Goal: Task Accomplishment & Management: Use online tool/utility

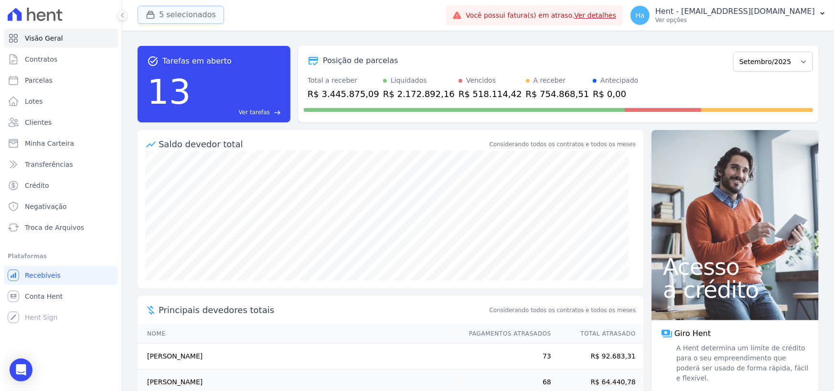
click at [178, 18] on button "5 selecionados" at bounding box center [181, 15] width 86 height 18
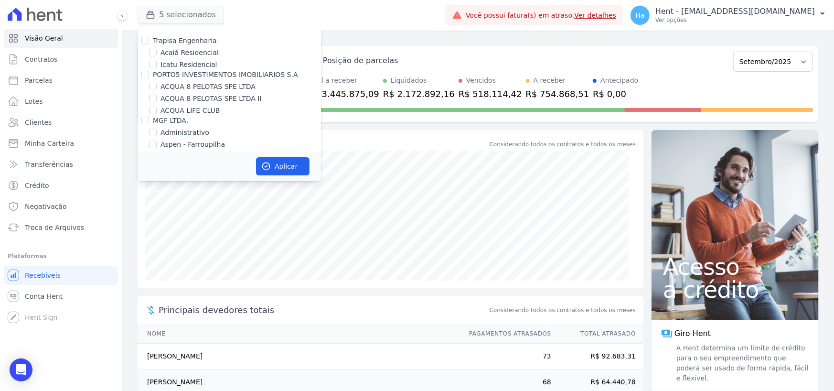
scroll to position [7162, 0]
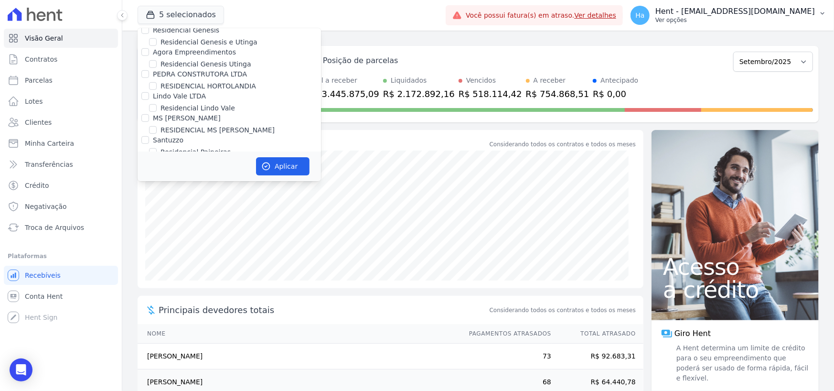
click at [753, 18] on p "Ver opções" at bounding box center [734, 20] width 159 height 8
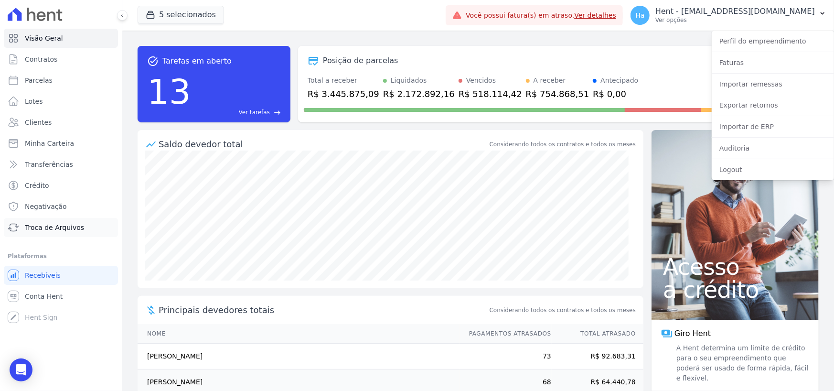
click at [67, 224] on span "Troca de Arquivos" at bounding box center [54, 227] width 59 height 10
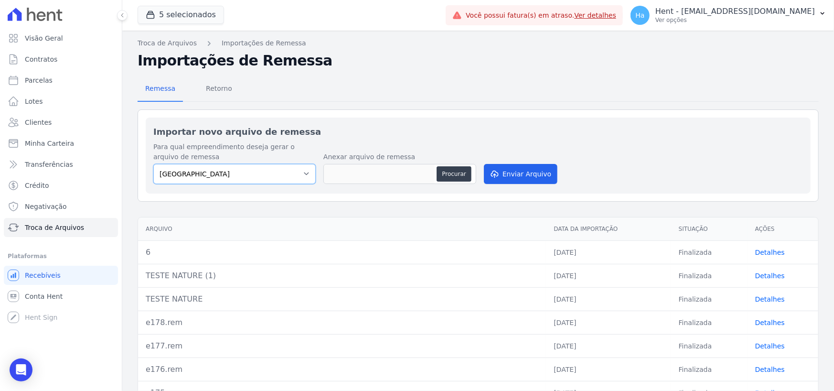
click at [298, 172] on select "Parque Candeias Residencial Roma RESIDENCIAL RESERVA DO PARQUE EMPREENDIMENTO I…" at bounding box center [234, 174] width 162 height 20
select select "c2d62ba0-d0d7-42c9-a272-3bcee5fc714c"
click at [153, 164] on select "Parque Candeias Residencial Roma RESIDENCIAL RESERVA DO PARQUE EMPREENDIMENTO I…" at bounding box center [234, 174] width 162 height 20
click at [227, 86] on span "Retorno" at bounding box center [219, 88] width 38 height 19
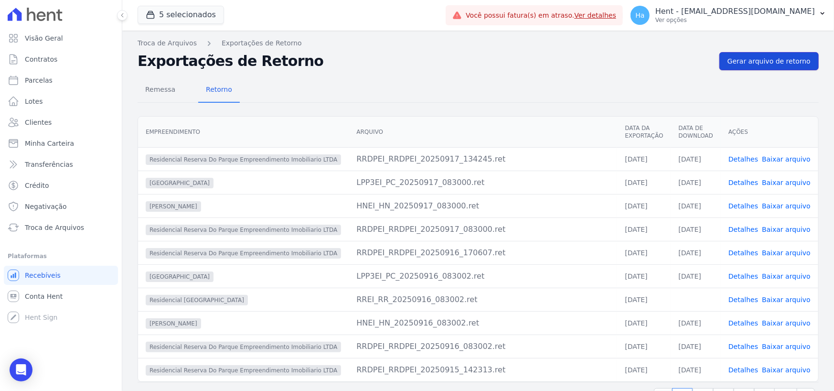
click at [781, 57] on span "Gerar arquivo de retorno" at bounding box center [768, 61] width 83 height 10
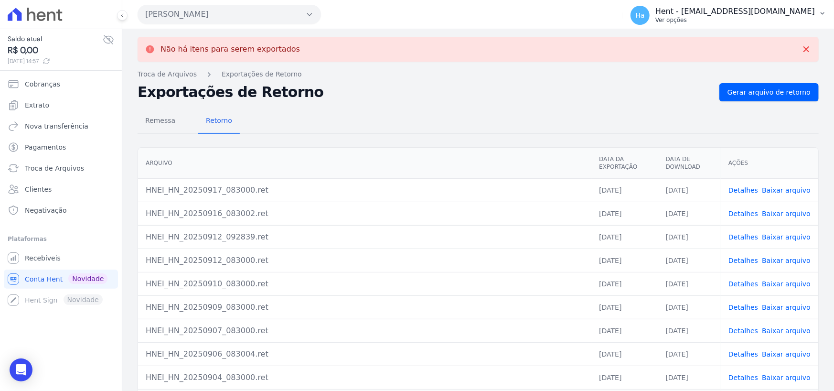
click at [788, 15] on p "Hent - [EMAIL_ADDRESS][DOMAIN_NAME]" at bounding box center [734, 12] width 159 height 10
click at [34, 262] on span "Recebíveis" at bounding box center [43, 258] width 36 height 10
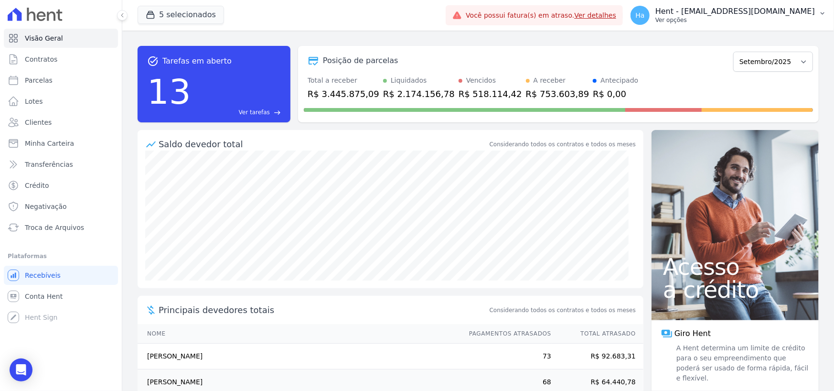
click at [763, 16] on p "Ver opções" at bounding box center [734, 20] width 159 height 8
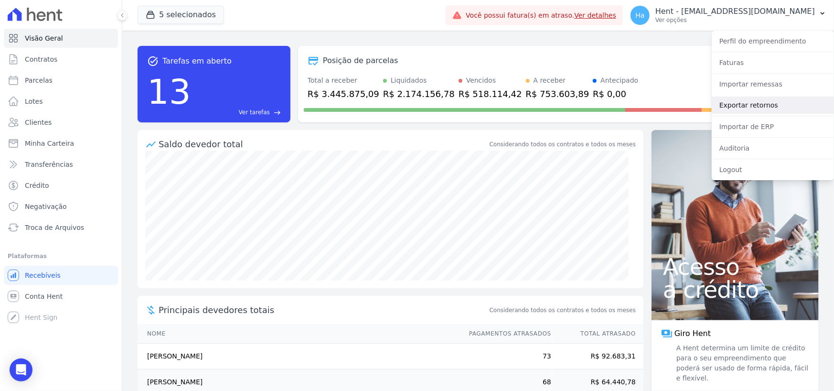
click at [780, 107] on link "Exportar retornos" at bounding box center [772, 104] width 122 height 17
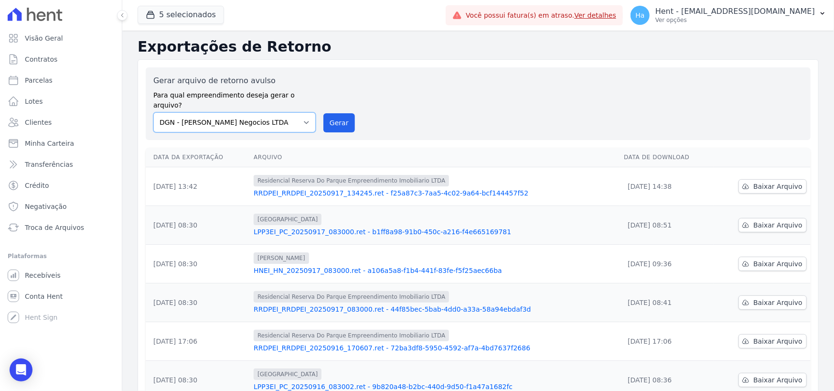
click at [286, 118] on select "Acaiá Residencial ACQUA 8 PELOTAS SPE LTDA ACQUA 8 PELOTAS SPE LTDA II ACQUA LI…" at bounding box center [234, 122] width 162 height 20
drag, startPoint x: 306, startPoint y: 107, endPoint x: 314, endPoint y: 116, distance: 12.2
click at [306, 112] on select "Acaiá Residencial ACQUA 8 PELOTAS SPE LTDA ACQUA 8 PELOTAS SPE LTDA II ACQUA LI…" at bounding box center [234, 122] width 162 height 20
select select "c2d62ba0-d0d7-42c9-a272-3bcee5fc714c"
click at [153, 112] on select "Acaiá Residencial ACQUA 8 PELOTAS SPE LTDA ACQUA 8 PELOTAS SPE LTDA II ACQUA LI…" at bounding box center [234, 122] width 162 height 20
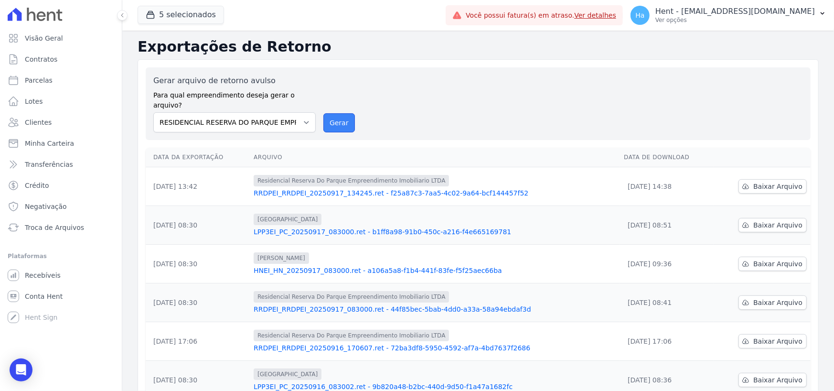
click at [333, 113] on button "Gerar" at bounding box center [339, 122] width 32 height 19
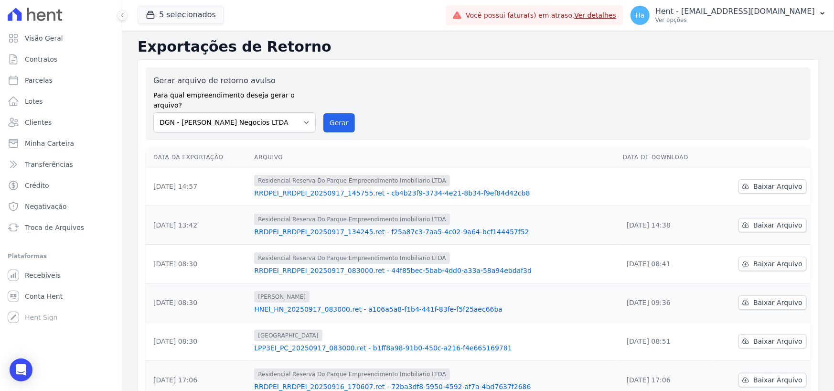
click at [407, 188] on link "RRDPEI_RRDPEI_20250917_145755.ret - cb4b23f9-3734-4e21-8b34-f9ef84d42cb8" at bounding box center [434, 193] width 360 height 10
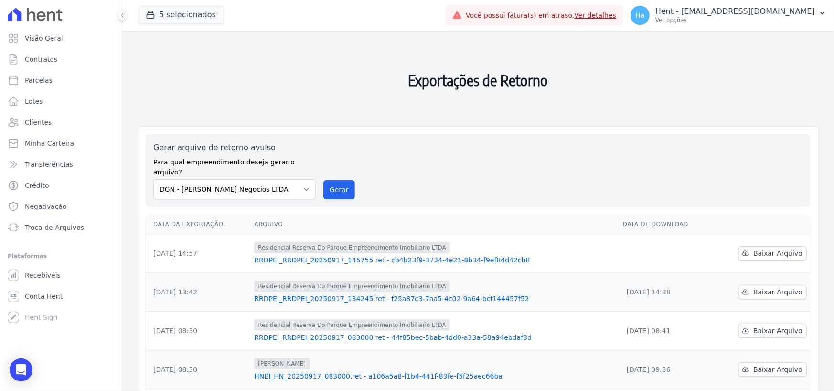
click at [741, 32] on div "O arquivo de retorno está sendo gerado. Você receberá um email quando estiver d…" at bounding box center [477, 351] width 711 height 640
click at [745, 21] on p "Ver opções" at bounding box center [734, 20] width 159 height 8
click at [749, 19] on p "Ver opções" at bounding box center [734, 20] width 159 height 8
click at [62, 277] on link "Recebíveis" at bounding box center [61, 274] width 114 height 19
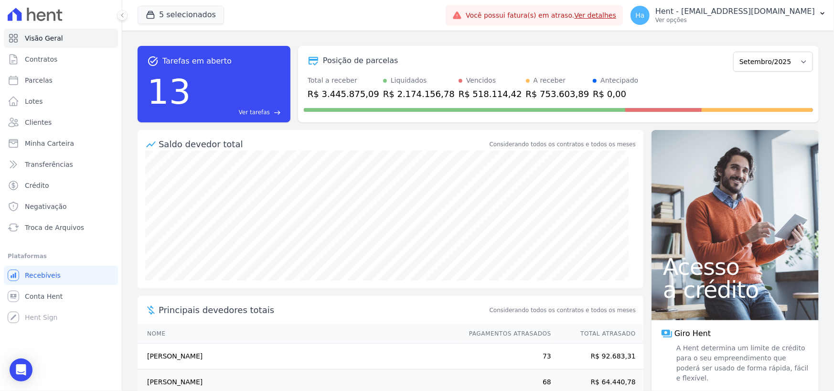
click at [745, 30] on div "Ha Hent - adriane.brito@hent.com.br Ver opções Perfil do empreendimento Faturas…" at bounding box center [728, 15] width 211 height 31
click at [749, 27] on button "Ha Hent - [EMAIL_ADDRESS][DOMAIN_NAME] Ver opções" at bounding box center [728, 15] width 211 height 27
click at [749, 22] on p "Ver opções" at bounding box center [734, 20] width 159 height 8
click at [764, 18] on p "Ver opções" at bounding box center [734, 20] width 159 height 8
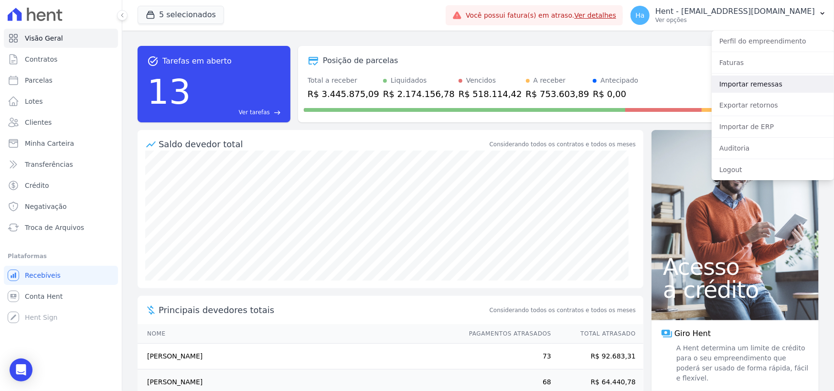
click at [750, 84] on link "Importar remessas" at bounding box center [772, 83] width 122 height 17
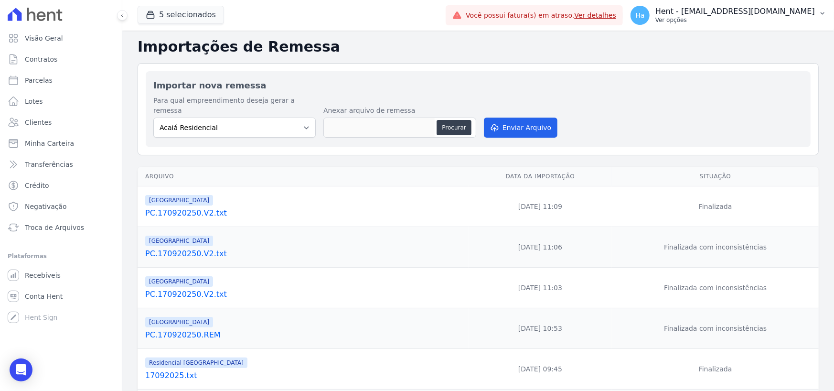
click at [781, 19] on p "Ver opções" at bounding box center [734, 20] width 159 height 8
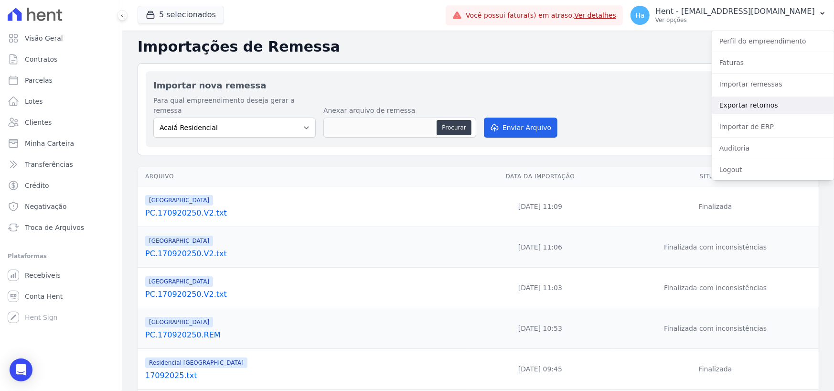
click at [762, 107] on link "Exportar retornos" at bounding box center [772, 104] width 122 height 17
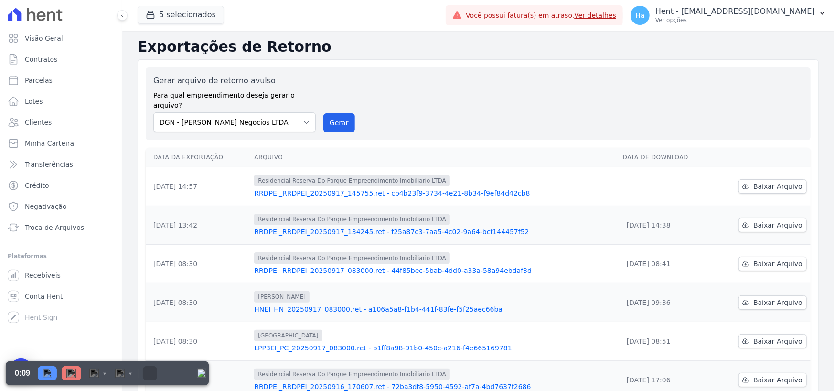
drag, startPoint x: 52, startPoint y: 231, endPoint x: 499, endPoint y: 91, distance: 468.6
click at [499, 91] on div "Gerar arquivo de retorno avulso Para qual empreendimento deseja gerar o arquivo…" at bounding box center [477, 103] width 649 height 57
click at [799, 16] on p "Ver opções" at bounding box center [734, 20] width 159 height 8
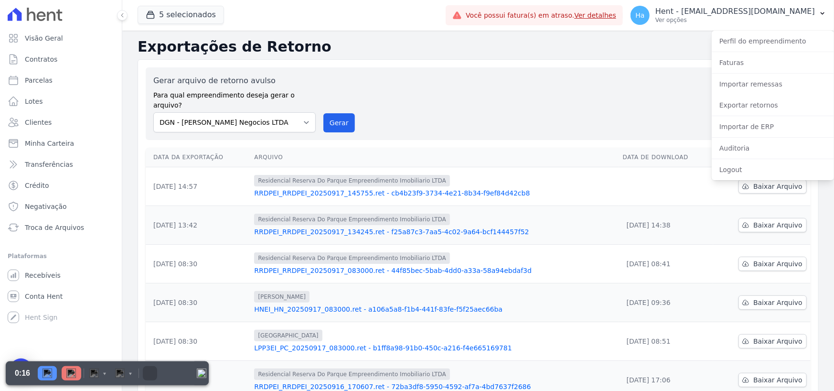
click at [484, 95] on div "Gerar arquivo de retorno avulso Para qual empreendimento deseja gerar o arquivo…" at bounding box center [477, 103] width 649 height 57
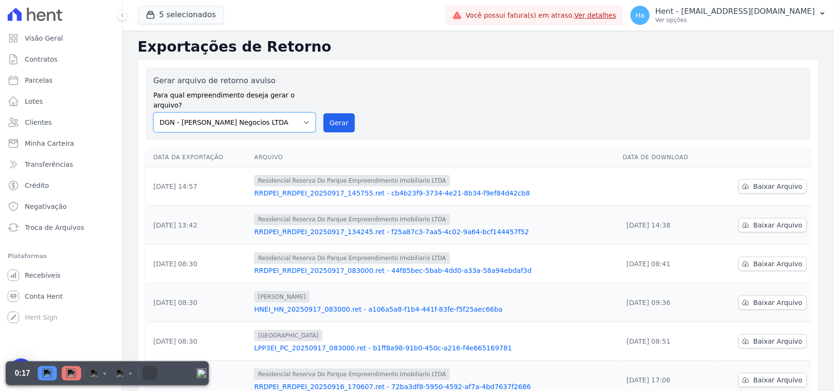
click at [297, 116] on select "Acaiá Residencial ACQUA 8 PELOTAS SPE LTDA ACQUA 8 PELOTAS SPE LTDA II ACQUA LI…" at bounding box center [234, 122] width 162 height 20
click at [442, 102] on div "Gerar arquivo de retorno avulso Para qual empreendimento deseja gerar o arquivo…" at bounding box center [477, 103] width 649 height 57
click at [461, 188] on link "RRDPEI_RRDPEI_20250917_145755.ret - cb4b23f9-3734-4e21-8b34-f9ef84d42cb8" at bounding box center [434, 193] width 360 height 10
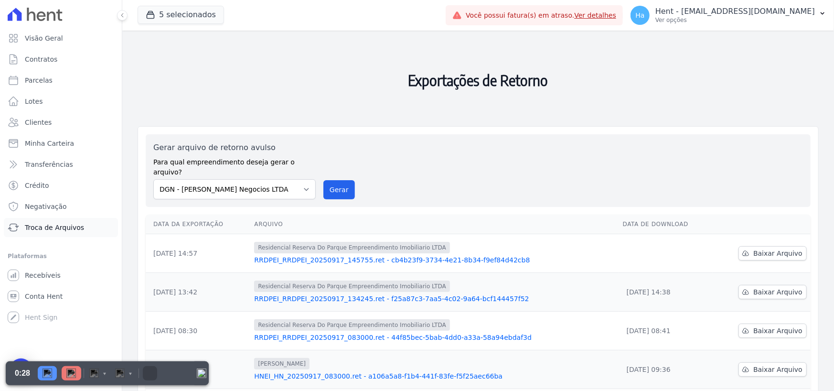
click at [45, 231] on span "Troca de Arquivos" at bounding box center [54, 227] width 59 height 10
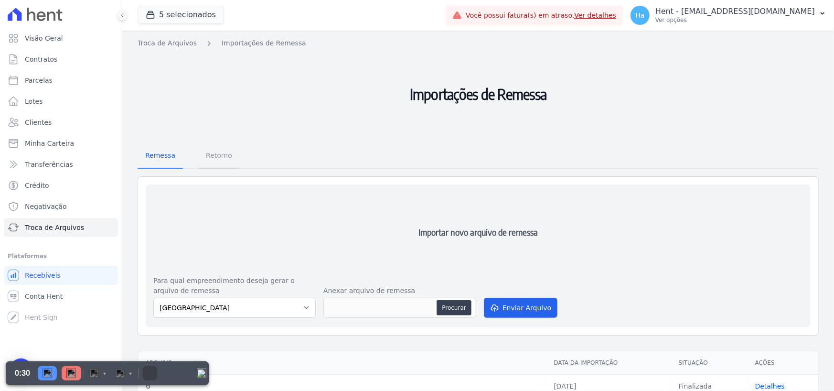
click at [210, 151] on span "Retorno" at bounding box center [219, 155] width 38 height 19
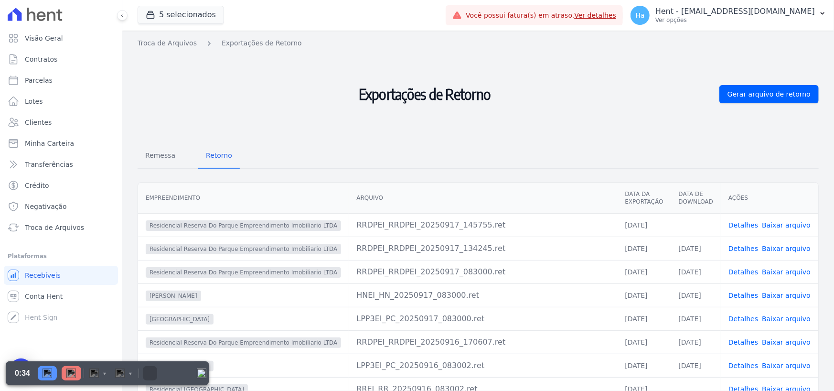
drag, startPoint x: 321, startPoint y: 221, endPoint x: 470, endPoint y: 222, distance: 149.0
click at [470, 222] on tr "Residencial Reserva Do Parque Empreendimento Imobiliario LTDA RRDPEI_RRDPEI_202…" at bounding box center [478, 224] width 680 height 23
click at [588, 224] on div "RRDPEI_RRDPEI_20250917_145755.ret" at bounding box center [482, 224] width 253 height 11
click at [745, 224] on link "Detalhes" at bounding box center [743, 225] width 30 height 8
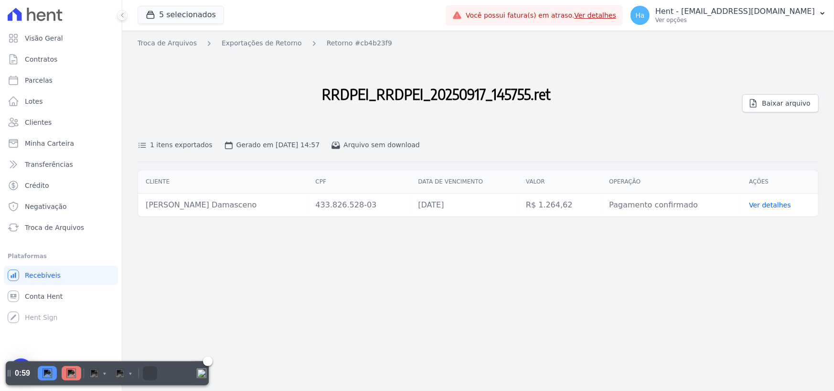
click at [48, 378] on div "Pause" at bounding box center [47, 373] width 19 height 14
click at [69, 375] on img at bounding box center [71, 373] width 10 height 10
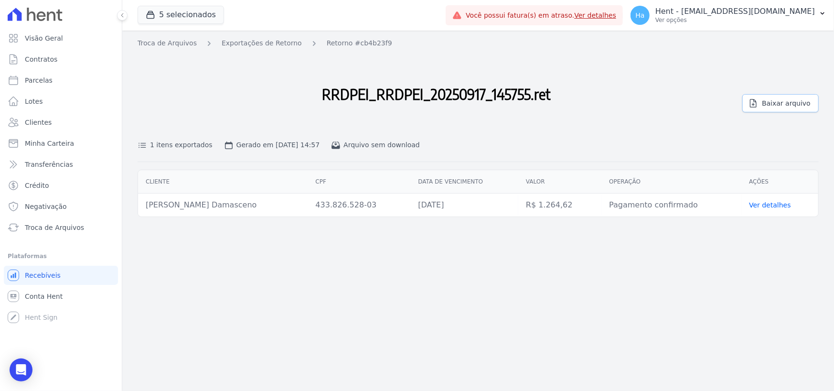
click at [785, 99] on span "Baixar arquivo" at bounding box center [786, 103] width 49 height 10
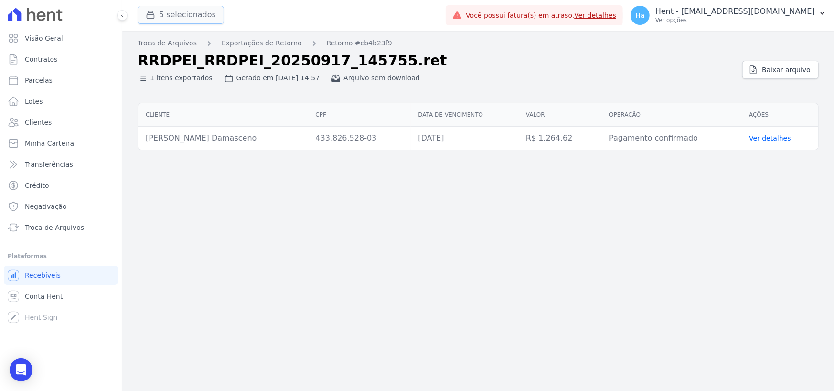
click at [176, 14] on button "5 selecionados" at bounding box center [181, 15] width 86 height 18
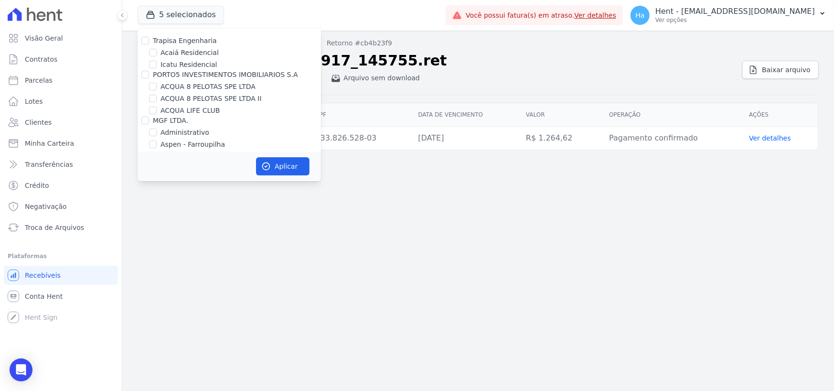
scroll to position [997, 0]
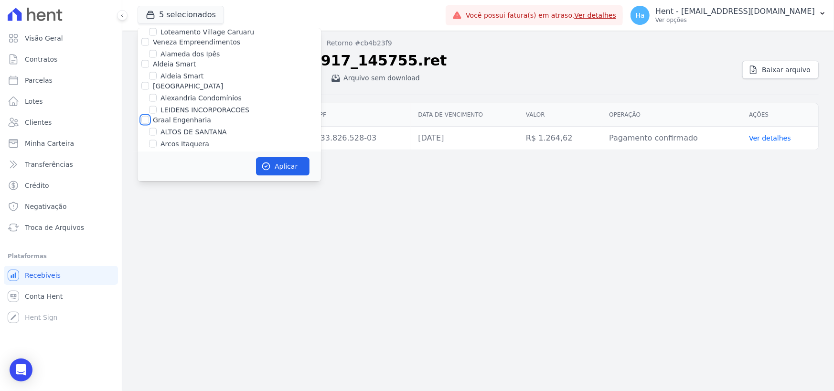
click at [146, 116] on input "Graal Engenharia" at bounding box center [145, 120] width 8 height 8
checkbox input "true"
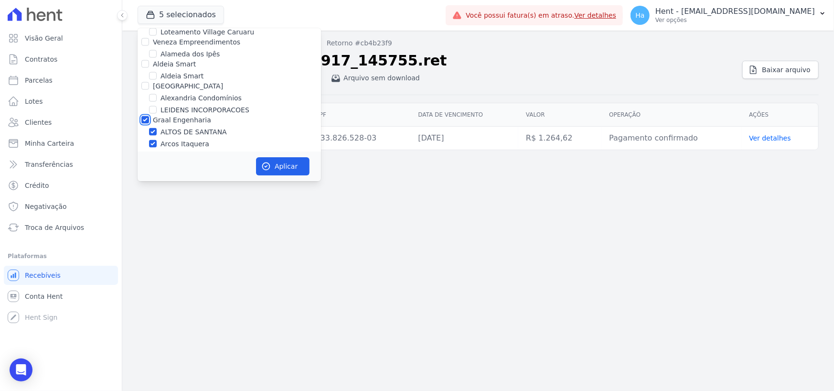
checkbox input "true"
click at [268, 163] on icon "button" at bounding box center [266, 166] width 10 height 10
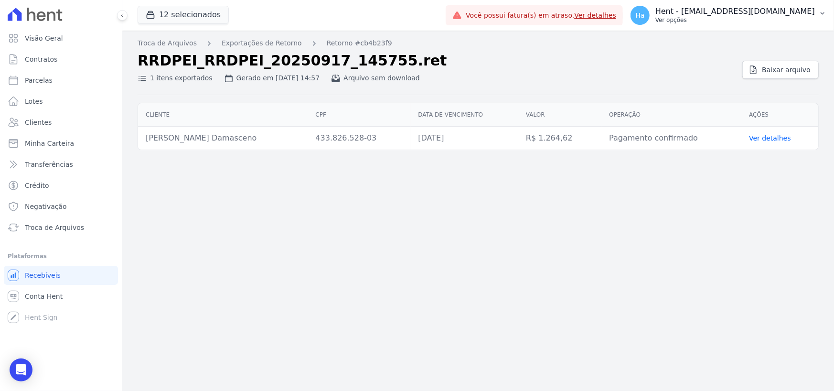
click at [774, 19] on p "Ver opções" at bounding box center [734, 20] width 159 height 8
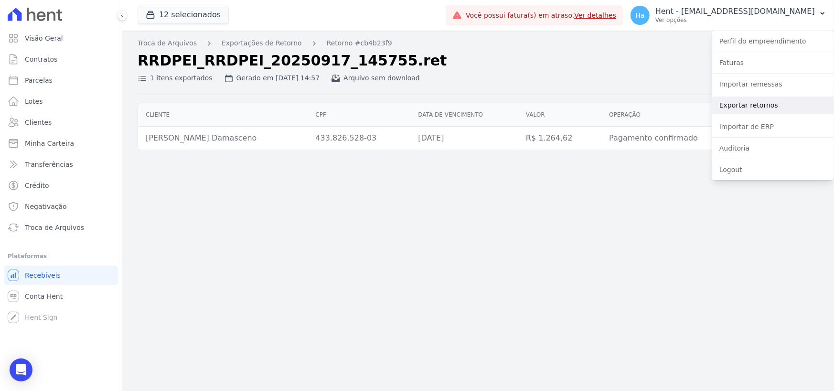
click at [752, 106] on link "Exportar retornos" at bounding box center [772, 104] width 122 height 17
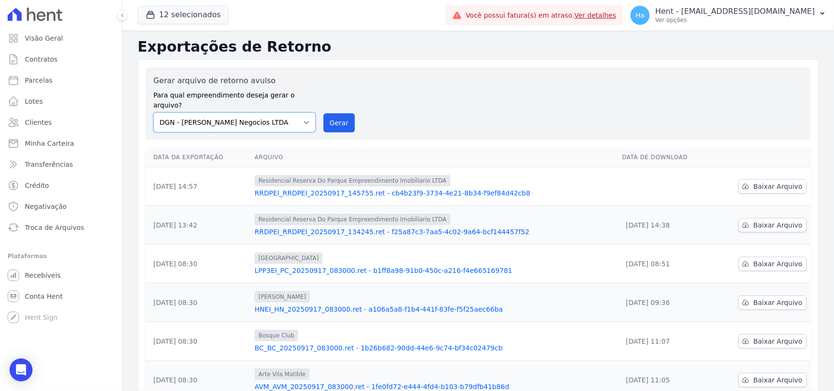
click at [264, 113] on select "Acaiá Residencial ACQUA 8 PELOTAS SPE LTDA ACQUA 8 PELOTAS SPE LTDA II ACQUA LI…" at bounding box center [234, 122] width 162 height 20
select select "0f63778f-d065-481e-98dc-731d1f59daba"
click at [153, 112] on select "Acaiá Residencial ACQUA 8 PELOTAS SPE LTDA ACQUA 8 PELOTAS SPE LTDA II ACQUA LI…" at bounding box center [234, 122] width 162 height 20
click at [337, 113] on button "Gerar" at bounding box center [339, 122] width 32 height 19
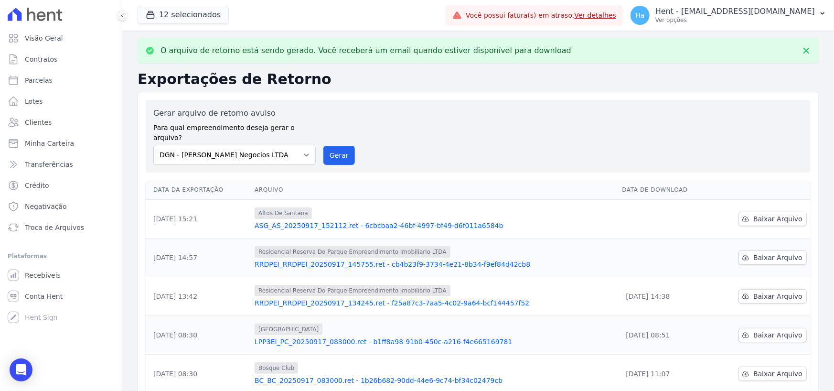
click at [383, 221] on link "ASG_AS_20250917_152112.ret - 6cbcbaa2-46bf-4997-bf49-d6f011a6584b" at bounding box center [434, 226] width 360 height 10
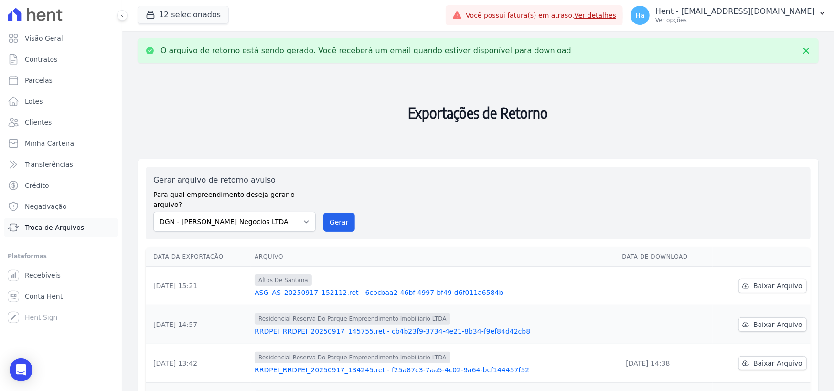
click at [61, 225] on span "Troca de Arquivos" at bounding box center [54, 227] width 59 height 10
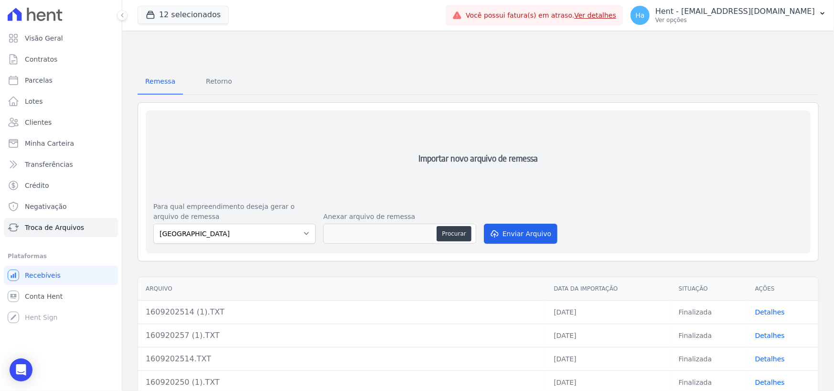
scroll to position [143, 0]
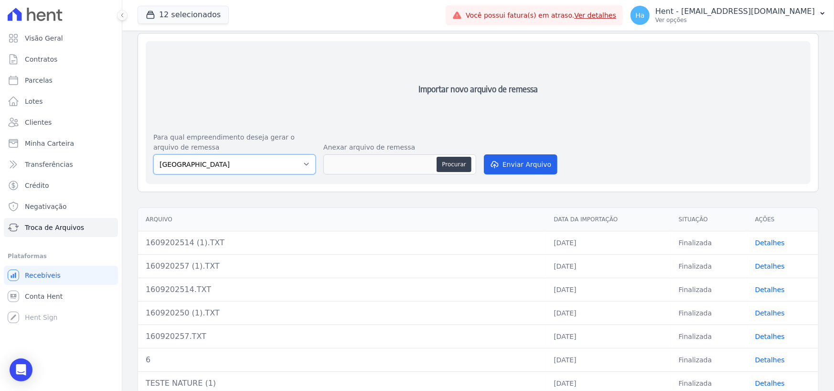
click at [298, 169] on select "Parque Candeias Residencial Roma Arcos Itaquera RESIDENCIAL RESERVA DO PARQUE E…" at bounding box center [234, 164] width 162 height 20
select select "0f63778f-d065-481e-98dc-731d1f59daba"
click at [153, 154] on select "Parque Candeias Residencial Roma Arcos Itaquera RESIDENCIAL RESERVA DO PARQUE E…" at bounding box center [234, 164] width 162 height 20
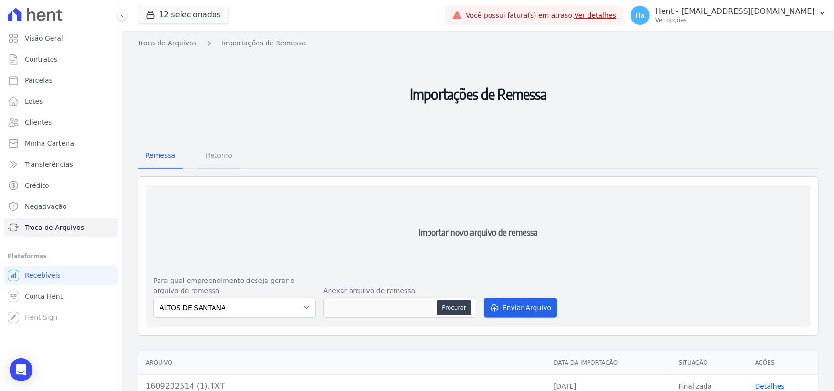
click at [198, 161] on link "Retorno" at bounding box center [219, 156] width 42 height 25
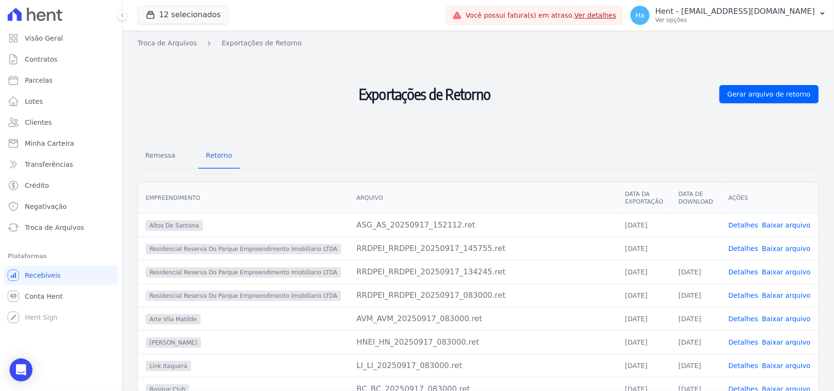
click at [726, 222] on td "Detalhes Baixar arquivo" at bounding box center [768, 224] width 97 height 23
click at [739, 224] on link "Detalhes" at bounding box center [743, 225] width 30 height 8
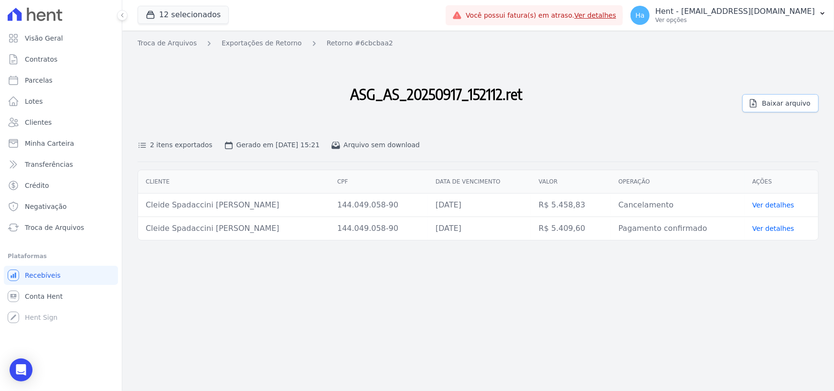
click at [782, 102] on span "Baixar arquivo" at bounding box center [786, 103] width 49 height 10
click at [766, 19] on p "Ver opções" at bounding box center [734, 20] width 159 height 8
click at [755, 23] on p "Ver opções" at bounding box center [734, 20] width 159 height 8
click at [764, 19] on p "Ver opções" at bounding box center [734, 20] width 159 height 8
click at [817, 14] on button "Ha Hent - [EMAIL_ADDRESS][DOMAIN_NAME] Ver opções" at bounding box center [728, 15] width 211 height 27
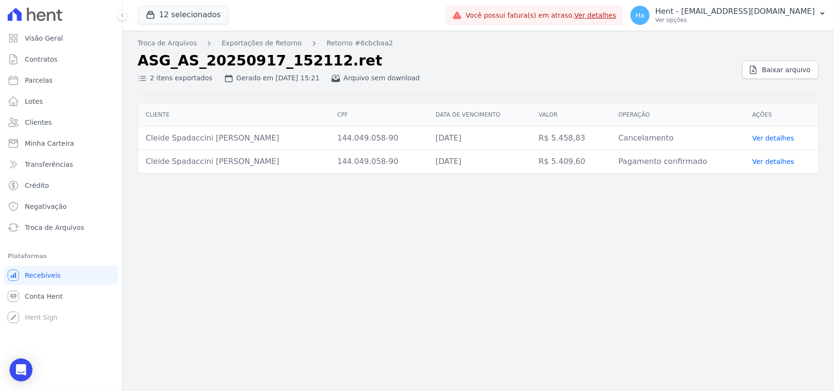
drag, startPoint x: 0, startPoint y: 0, endPoint x: 824, endPoint y: 65, distance: 826.7
click at [779, 23] on p "Ver opções" at bounding box center [734, 20] width 159 height 8
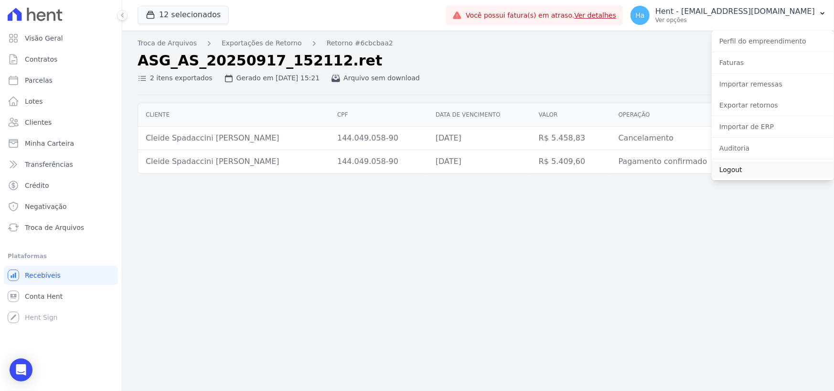
click at [734, 166] on link "Logout" at bounding box center [772, 169] width 122 height 17
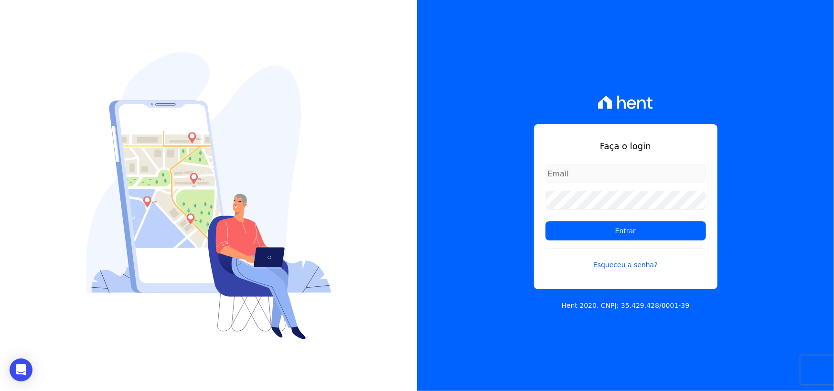
type input "[EMAIL_ADDRESS][DOMAIN_NAME]"
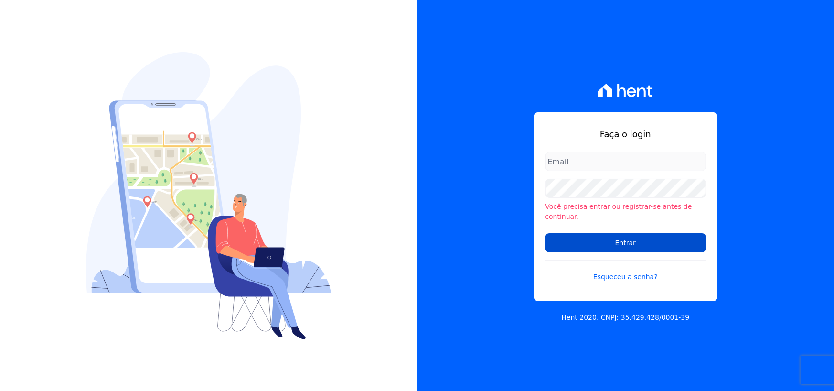
type input "[PERSON_NAME][EMAIL_ADDRESS][PERSON_NAME][DOMAIN_NAME]"
click at [635, 233] on input "Entrar" at bounding box center [625, 242] width 160 height 19
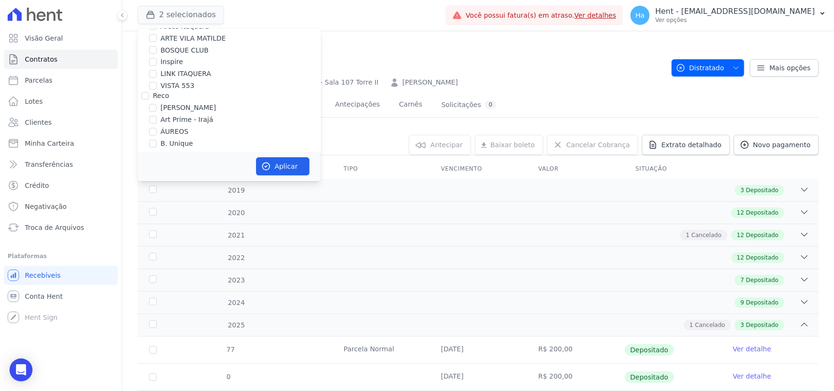
scroll to position [6283, 0]
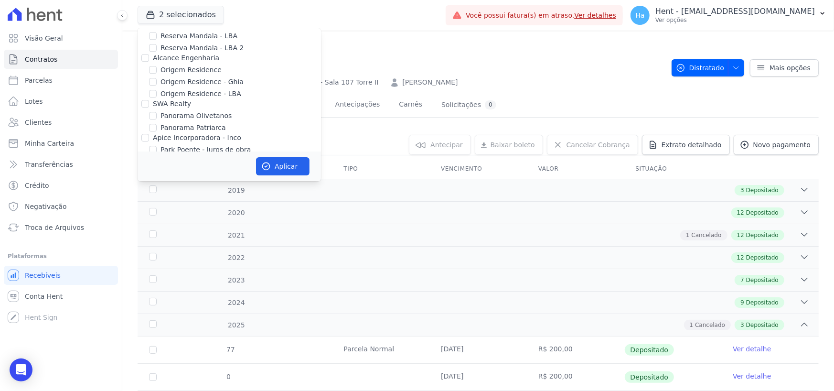
click at [144, 225] on input "Priori" at bounding box center [145, 229] width 8 height 8
checkbox input "true"
click at [267, 157] on div "Aplicar" at bounding box center [229, 166] width 183 height 30
click at [275, 162] on button "Aplicar" at bounding box center [282, 166] width 53 height 18
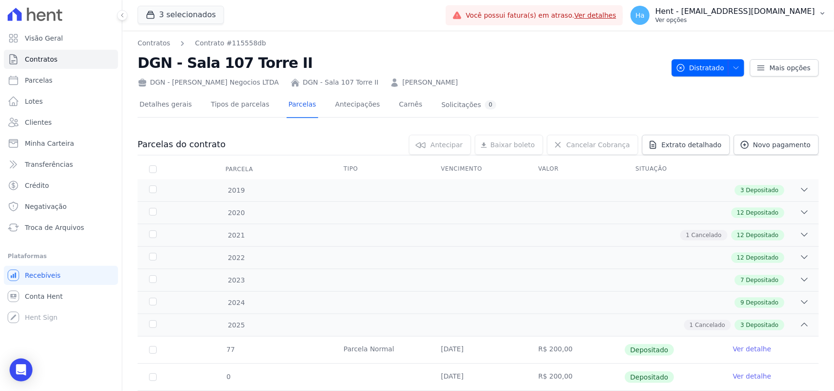
click at [773, 33] on div "Contratos Contrato #115558db DGN - Sala 107 Torre II DGN - Dantas Gusmão Negoci…" at bounding box center [477, 252] width 711 height 443
click at [774, 19] on p "Ver opções" at bounding box center [734, 20] width 159 height 8
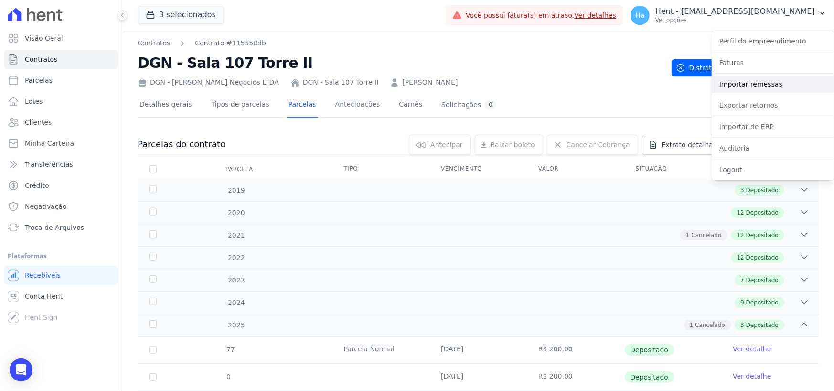
click at [744, 80] on link "Importar remessas" at bounding box center [772, 83] width 122 height 17
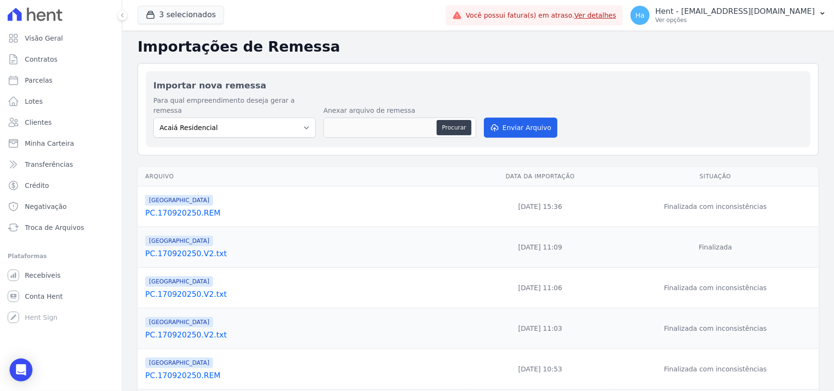
click at [199, 209] on td "Parque Candeias PC.170920250.REM" at bounding box center [303, 206] width 331 height 41
click at [201, 207] on link "PC.170920250.REM" at bounding box center [304, 212] width 319 height 11
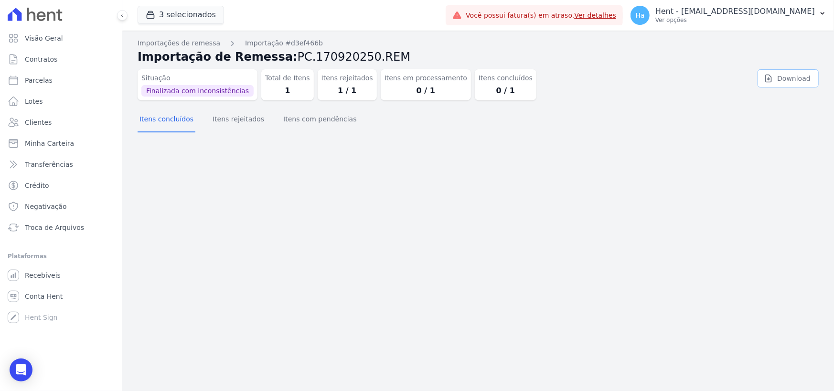
click at [773, 80] on icon at bounding box center [768, 79] width 10 height 10
click at [759, 13] on p "Hent - [EMAIL_ADDRESS][DOMAIN_NAME]" at bounding box center [734, 12] width 159 height 10
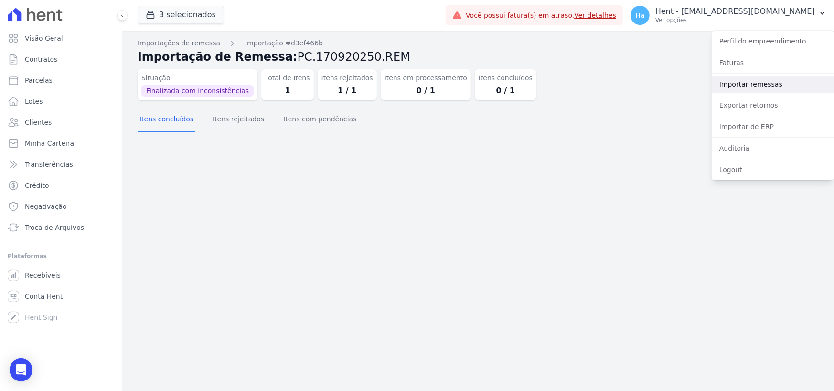
click at [751, 84] on link "Importar remessas" at bounding box center [772, 83] width 122 height 17
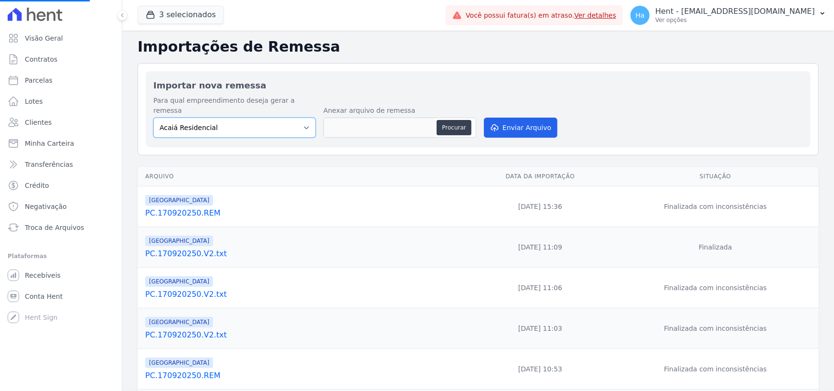
click at [307, 117] on select "Acaiá Residencial ACQUA 8 PELOTAS SPE LTDA II Administrativo AGILE ELOI MENDES …" at bounding box center [234, 127] width 162 height 20
click at [282, 118] on select "Acaiá Residencial ACQUA 8 PELOTAS SPE LTDA II Administrativo AGILE ELOI MENDES …" at bounding box center [234, 127] width 162 height 20
select select "986a0db6-a8ec-4145-84fa-14c71c5582ed"
click at [153, 117] on select "Acaiá Residencial ACQUA 8 PELOTAS SPE LTDA II Administrativo AGILE ELOI MENDES …" at bounding box center [234, 127] width 162 height 20
click at [452, 117] on div "Procurar" at bounding box center [399, 127] width 153 height 20
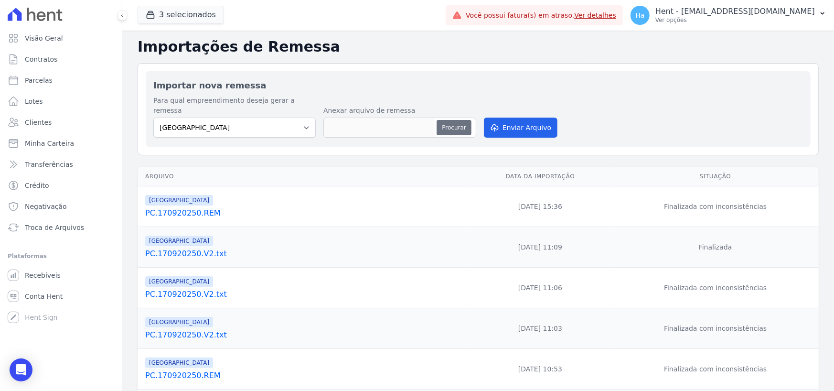
click at [453, 120] on button "Procurar" at bounding box center [453, 127] width 34 height 15
type input "PC.170920250 (1).REM"
click at [506, 118] on button "Enviar Arquivo" at bounding box center [521, 127] width 74 height 20
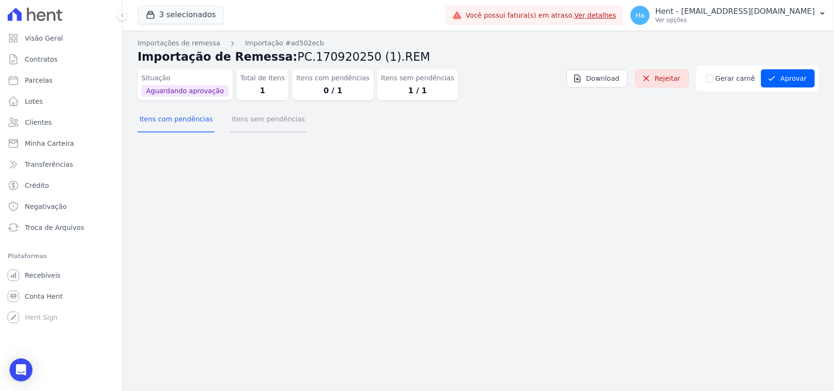
click at [280, 115] on button "Itens sem pendências" at bounding box center [268, 119] width 77 height 25
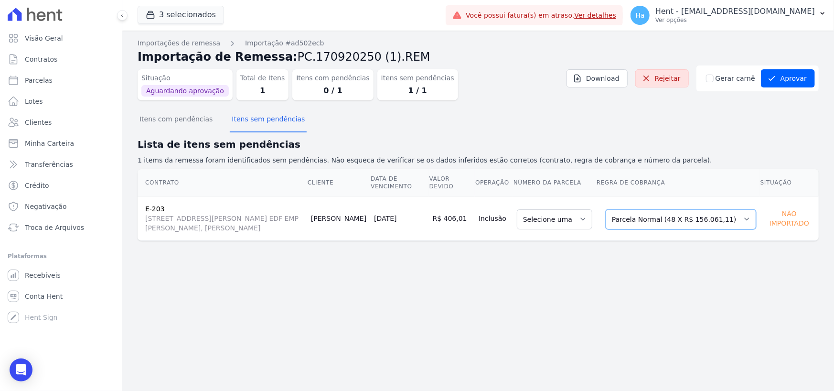
click at [657, 219] on select "Selecione uma Nova Parcela Avulsa Parcela Avulsa Existente Outros (1 X R$ 463,9…" at bounding box center [680, 219] width 150 height 20
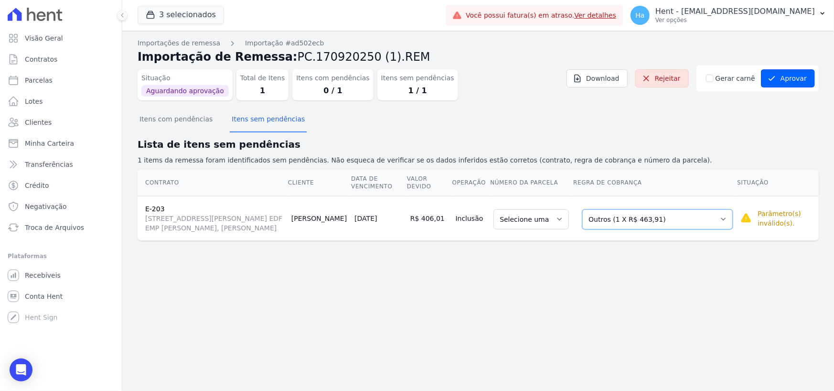
click at [705, 219] on select "Selecione uma Nova Parcela Avulsa Parcela Avulsa Existente Outros (1 X R$ 463,9…" at bounding box center [657, 219] width 150 height 20
click at [640, 222] on select "Selecione uma Nova Parcela Avulsa Parcela Avulsa Existente Outros (1 X R$ 463,9…" at bounding box center [657, 219] width 150 height 20
click at [668, 226] on select "Selecione uma Nova Parcela Avulsa Parcela Avulsa Existente Outros (1 X R$ 463,9…" at bounding box center [657, 219] width 150 height 20
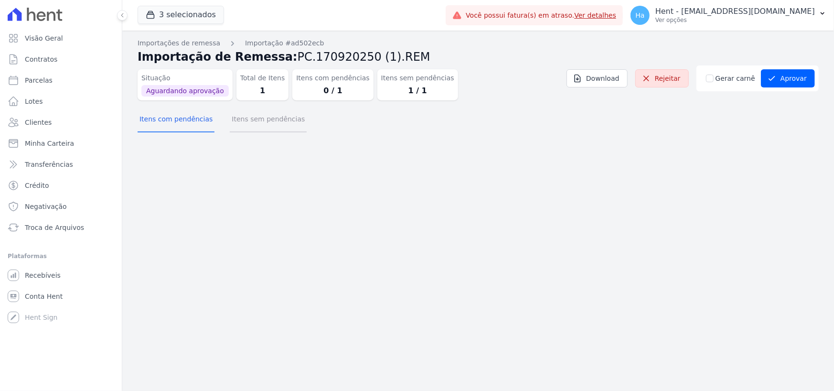
click at [231, 125] on button "Itens sem pendências" at bounding box center [268, 119] width 77 height 25
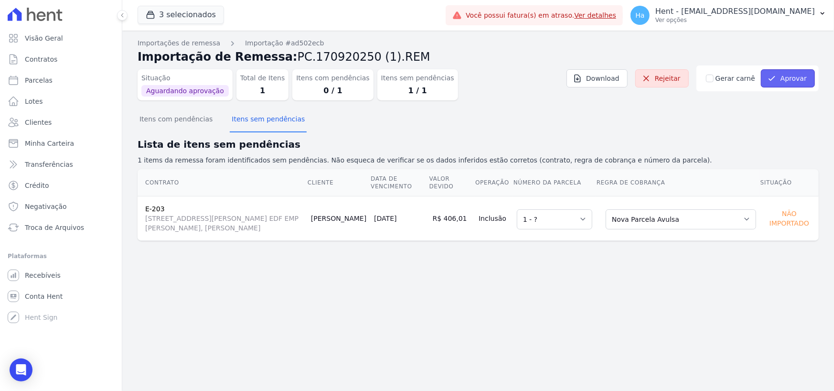
click at [802, 76] on button "Aprovar" at bounding box center [788, 78] width 54 height 18
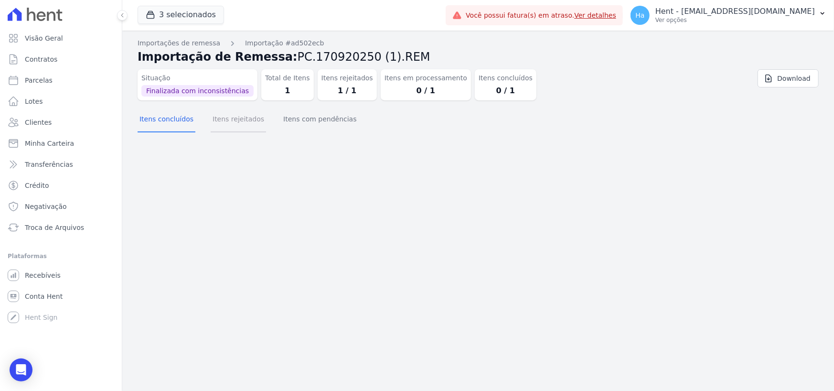
drag, startPoint x: 0, startPoint y: 0, endPoint x: 246, endPoint y: 121, distance: 274.2
click at [246, 121] on button "Itens rejeitados" at bounding box center [238, 119] width 55 height 25
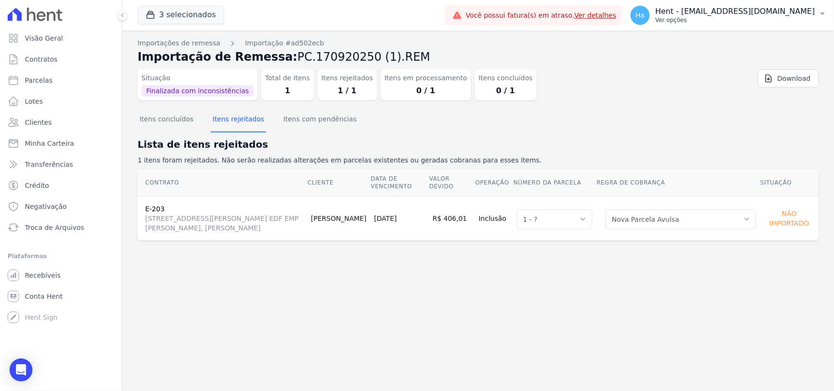
click at [773, 9] on p "Hent - [EMAIL_ADDRESS][DOMAIN_NAME]" at bounding box center [734, 12] width 159 height 10
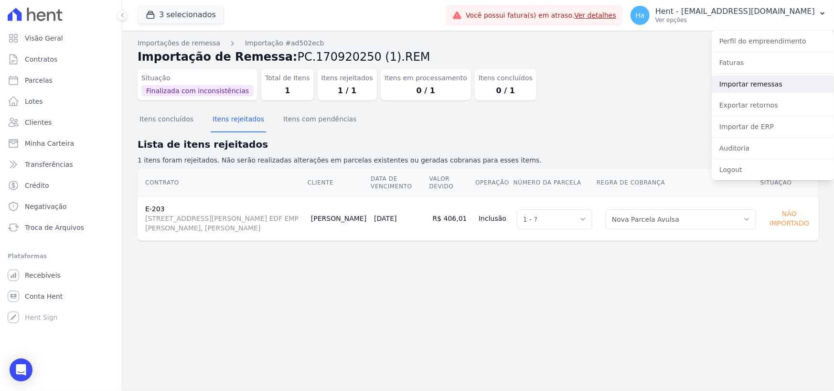
click at [744, 83] on link "Importar remessas" at bounding box center [772, 83] width 122 height 17
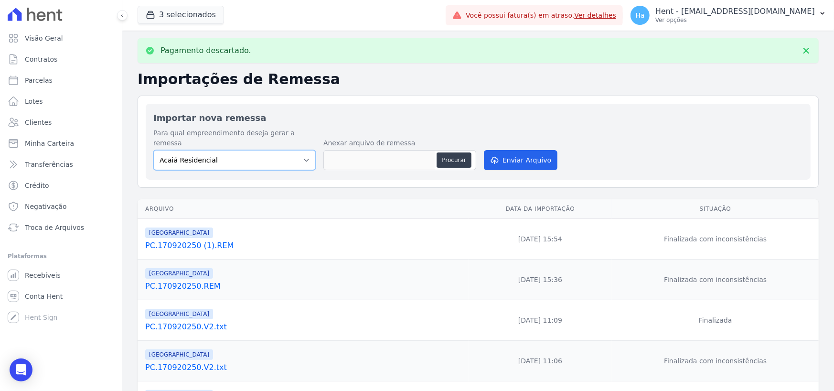
click at [250, 152] on select "Acaiá Residencial ACQUA 8 PELOTAS SPE LTDA II Administrativo AGILE ELOI MENDES …" at bounding box center [234, 160] width 162 height 20
select select "986a0db6-a8ec-4145-84fa-14c71c5582ed"
click at [153, 150] on select "Acaiá Residencial ACQUA 8 PELOTAS SPE LTDA II Administrativo AGILE ELOI MENDES …" at bounding box center [234, 160] width 162 height 20
click at [449, 152] on button "Procurar" at bounding box center [453, 159] width 34 height 15
type input "PC.170920250 (1).REM"
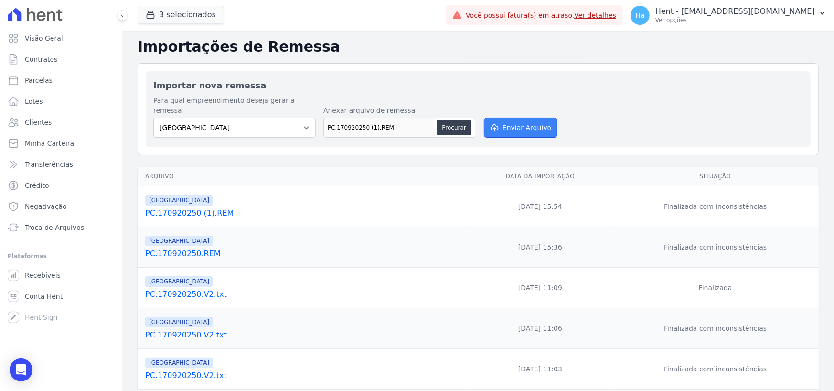
click at [518, 118] on button "Enviar Arquivo" at bounding box center [521, 127] width 74 height 20
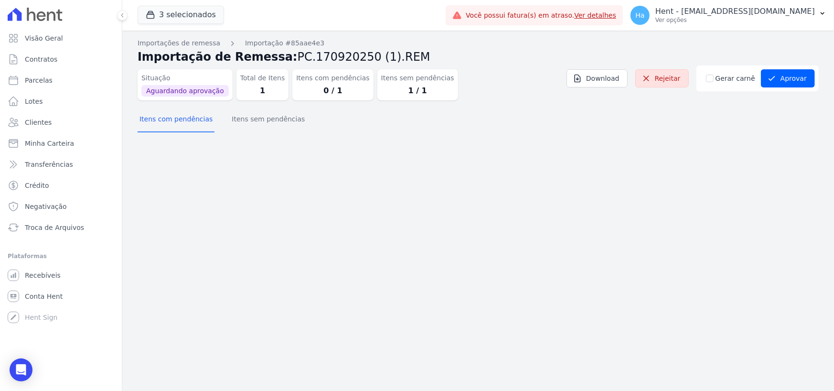
click at [244, 139] on div "Importações de remessa Importação #85aae4e3 Importação de Remessa: PC.170920250…" at bounding box center [477, 211] width 711 height 360
click at [254, 125] on button "Itens sem pendências" at bounding box center [268, 119] width 77 height 25
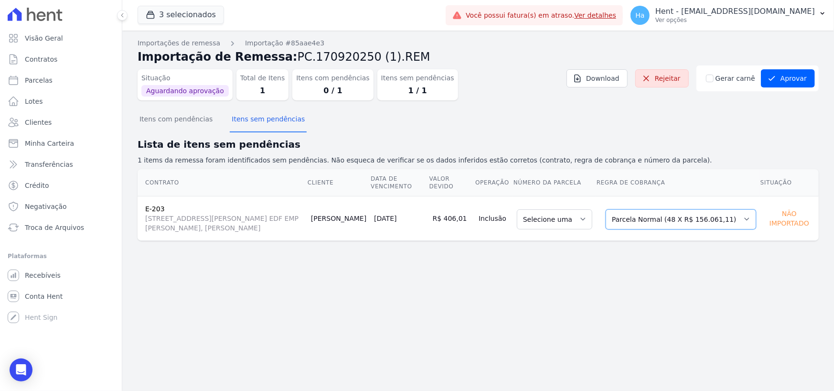
click at [656, 224] on select "Selecione uma Nova Parcela Avulsa Parcela Avulsa Existente Outros (1 X R$ 463,9…" at bounding box center [680, 219] width 150 height 20
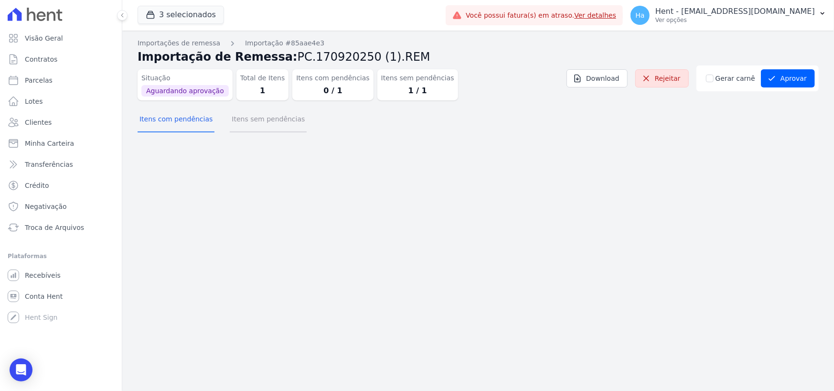
click at [277, 128] on button "Itens sem pendências" at bounding box center [268, 119] width 77 height 25
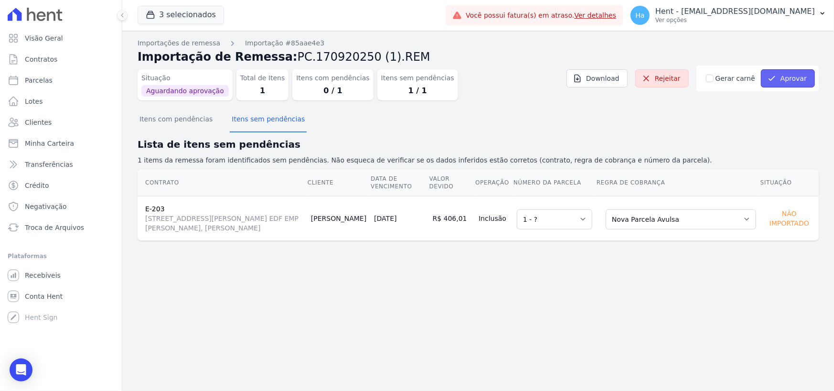
click at [795, 80] on button "Aprovar" at bounding box center [788, 78] width 54 height 18
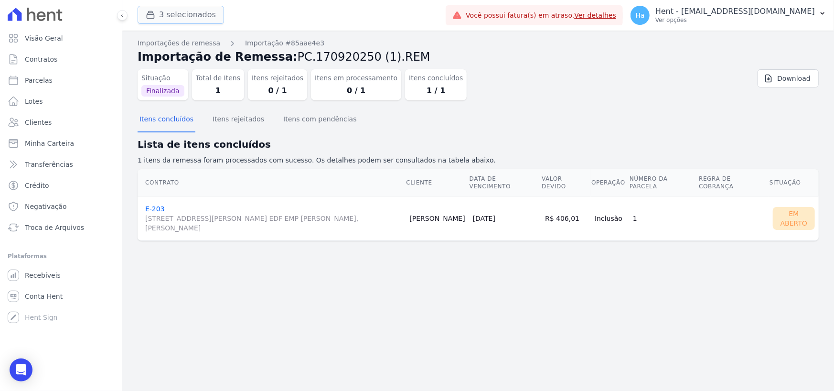
click at [190, 13] on button "3 selecionados" at bounding box center [181, 15] width 86 height 18
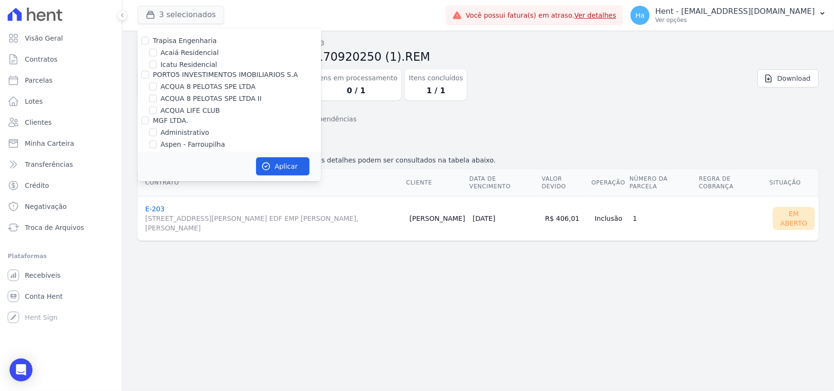
scroll to position [4211, 0]
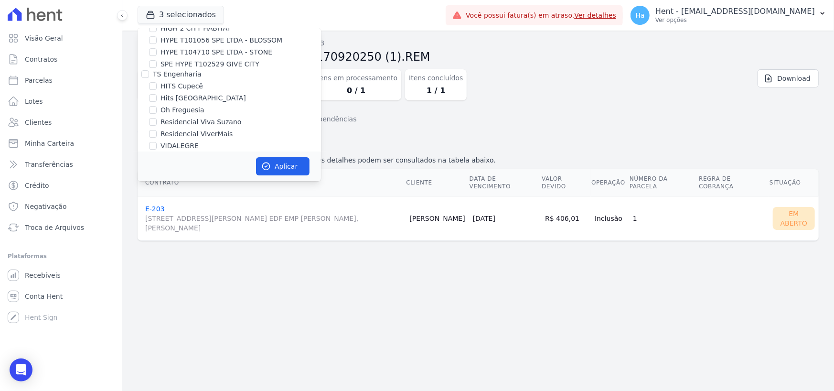
click at [147, 176] on input "CONSTRUTORA FONTANIVE LIMITADA" at bounding box center [145, 180] width 8 height 8
checkbox input "true"
click at [290, 166] on button "Aplicar" at bounding box center [282, 166] width 53 height 18
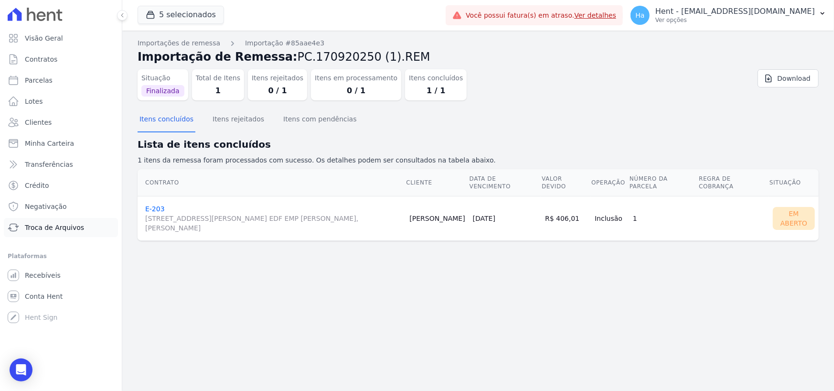
click at [66, 233] on link "Troca de Arquivos" at bounding box center [61, 227] width 114 height 19
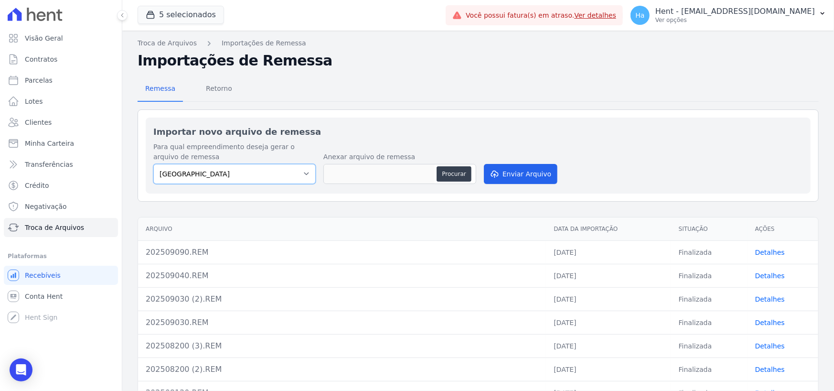
click at [299, 174] on select "[GEOGRAPHIC_DATA] [GEOGRAPHIC_DATA] 13 [GEOGRAPHIC_DATA] RESIDENCE" at bounding box center [234, 174] width 162 height 20
click at [488, 67] on h2 "Importações de Remessa" at bounding box center [478, 60] width 681 height 17
click at [720, 19] on p "Ver opções" at bounding box center [734, 20] width 159 height 8
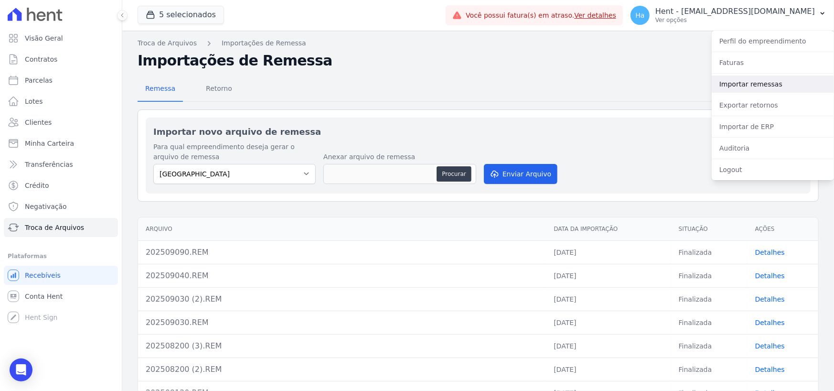
click at [767, 83] on link "Importar remessas" at bounding box center [772, 83] width 122 height 17
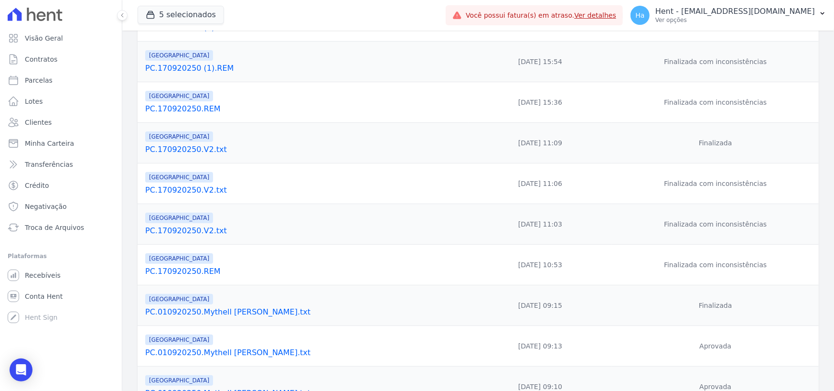
scroll to position [234, 0]
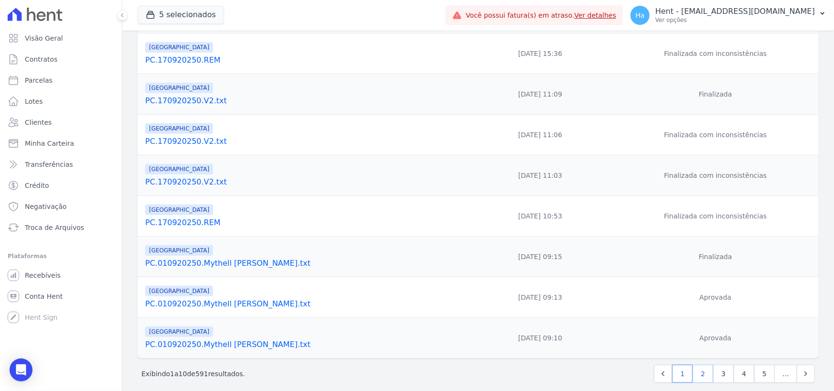
click at [702, 367] on link "2" at bounding box center [702, 373] width 21 height 18
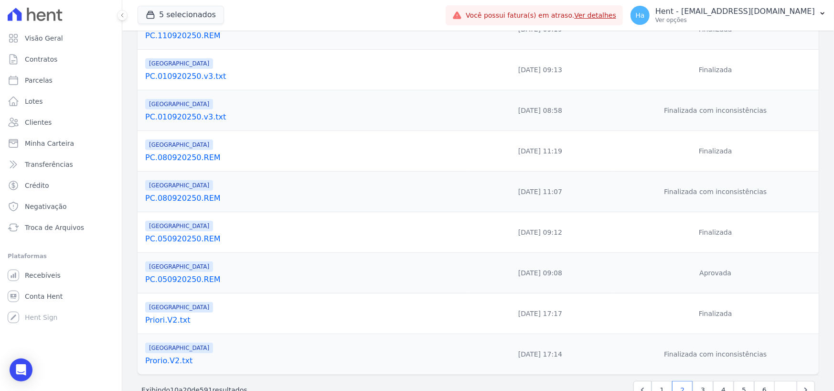
scroll to position [234, 0]
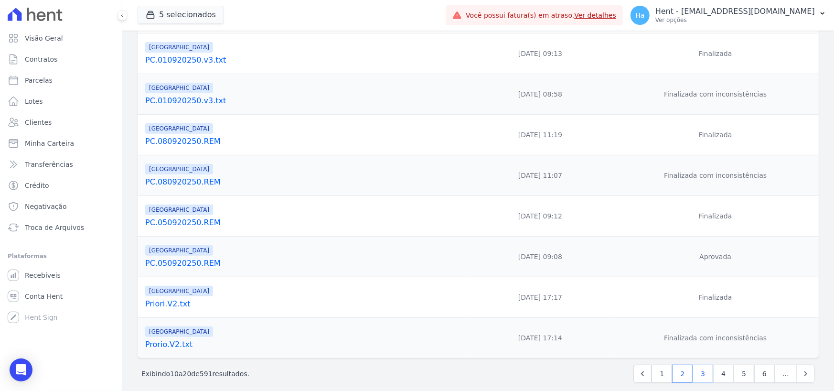
click at [699, 366] on link "3" at bounding box center [702, 373] width 21 height 18
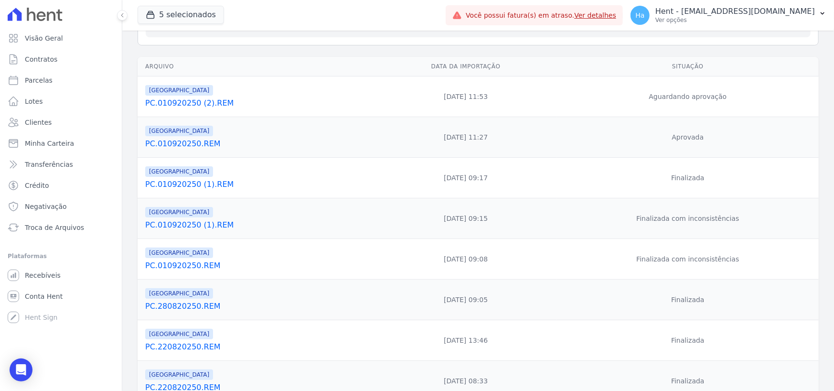
scroll to position [234, 0]
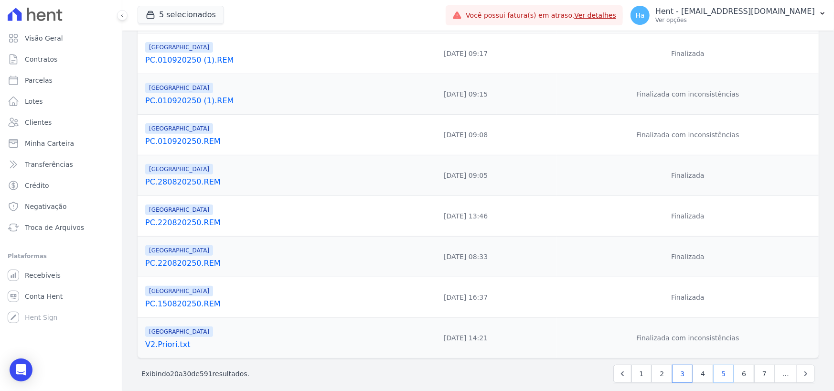
click at [718, 364] on link "5" at bounding box center [723, 373] width 21 height 18
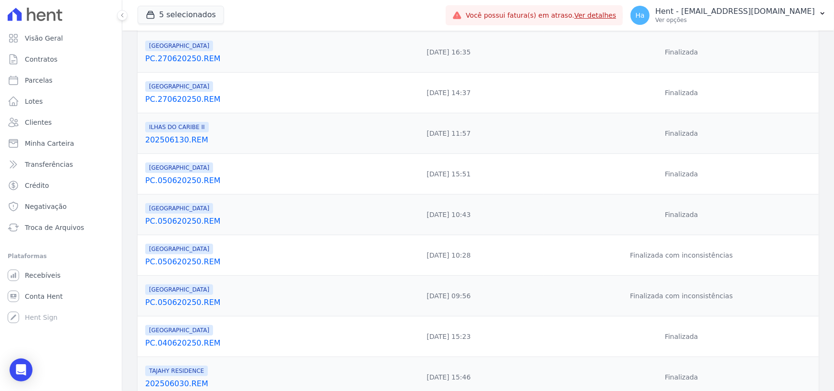
scroll to position [234, 0]
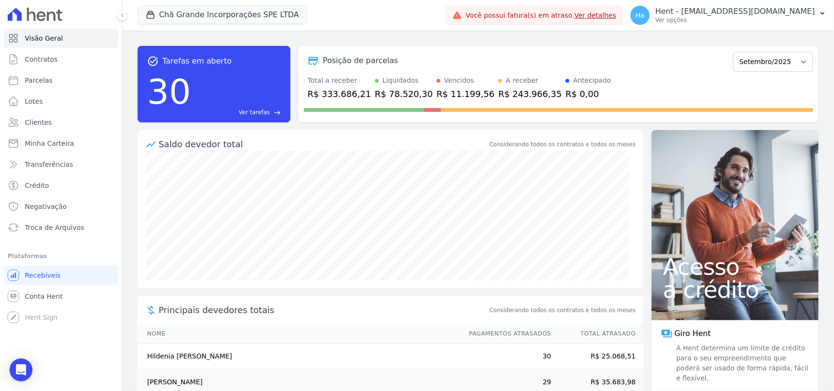
click at [778, 34] on div "Você precisa entrar ou registrar-se antes de continuar. task_alt Tarefas em abe…" at bounding box center [477, 211] width 711 height 360
click at [782, 23] on p "Ver opções" at bounding box center [734, 20] width 159 height 8
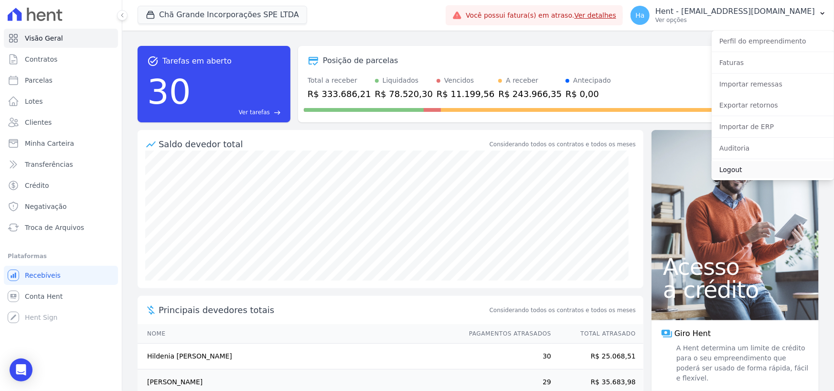
click at [759, 172] on link "Logout" at bounding box center [772, 169] width 122 height 17
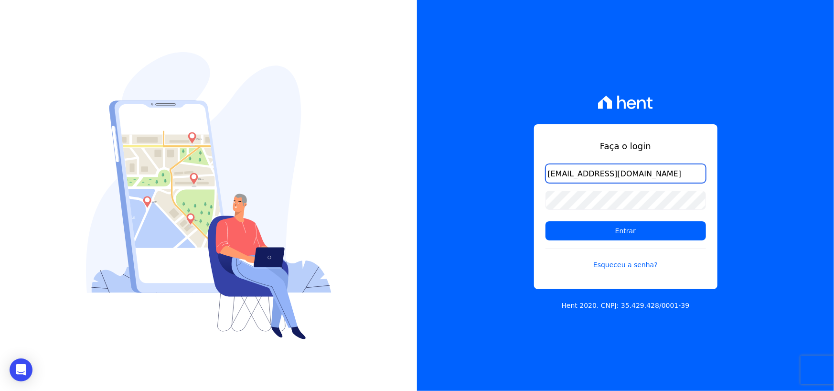
drag, startPoint x: 653, startPoint y: 179, endPoint x: 415, endPoint y: 166, distance: 238.1
click at [424, 169] on div "Faça o login [PERSON_NAME][EMAIL_ADDRESS][DOMAIN_NAME] Entrar Esqueceu a senha?…" at bounding box center [625, 195] width 417 height 391
paste input "[EMAIL_ADDRESS][DOMAIN_NAME]"
type input "[EMAIL_ADDRESS][DOMAIN_NAME]"
click at [481, 201] on div "Faça o login [EMAIL_ADDRESS][DOMAIN_NAME] Entrar Esqueceu a senha? Hent 2020. C…" at bounding box center [625, 195] width 417 height 391
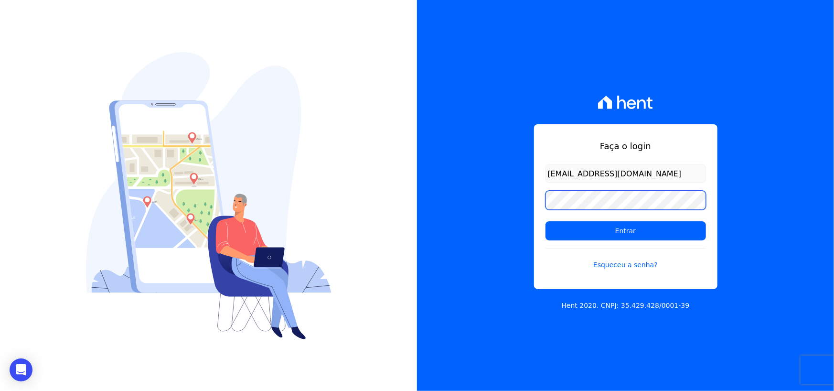
click at [483, 195] on div "Faça o login [EMAIL_ADDRESS][DOMAIN_NAME] Entrar Esqueceu a senha? Hent 2020. C…" at bounding box center [625, 195] width 417 height 391
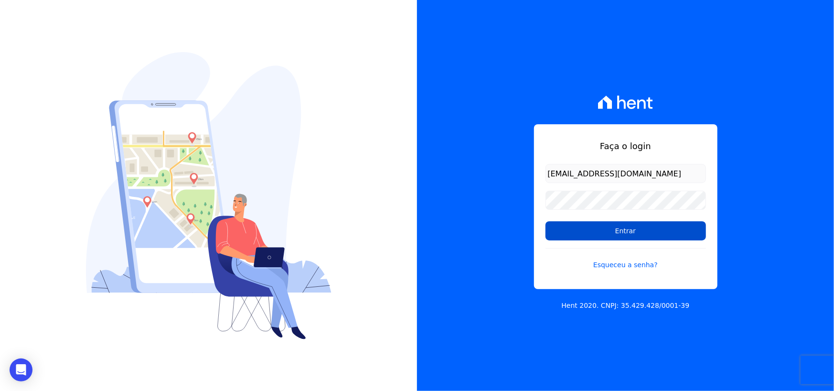
click at [554, 229] on input "Entrar" at bounding box center [625, 230] width 160 height 19
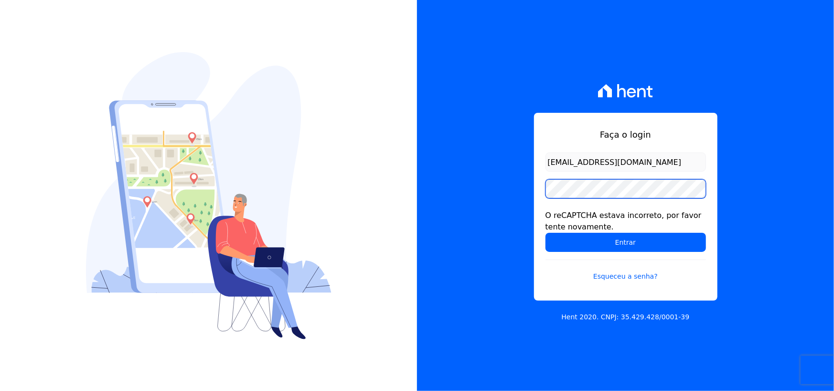
click at [545, 233] on input "Entrar" at bounding box center [625, 242] width 160 height 19
